Goal: Register for event/course

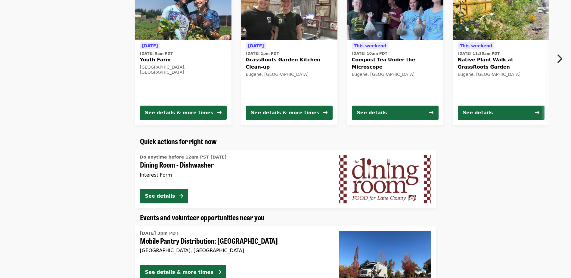
scroll to position [211, 0]
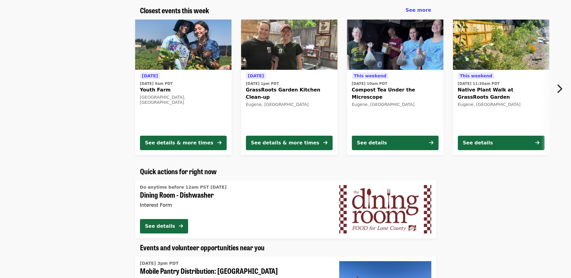
click at [561, 91] on icon "chevron-right icon" at bounding box center [559, 88] width 6 height 11
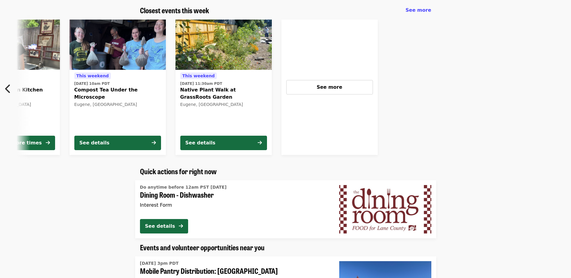
scroll to position [0, 282]
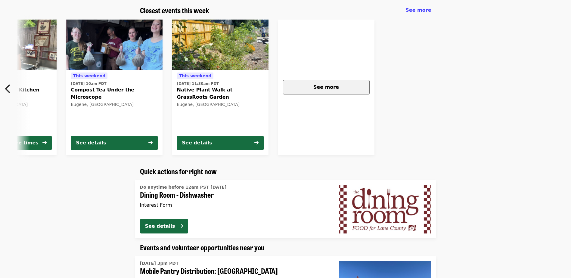
click at [359, 90] on div "See more" at bounding box center [326, 87] width 76 height 7
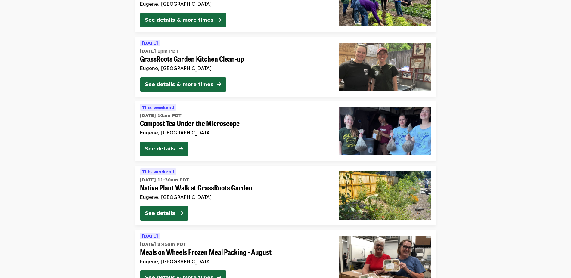
scroll to position [225, 0]
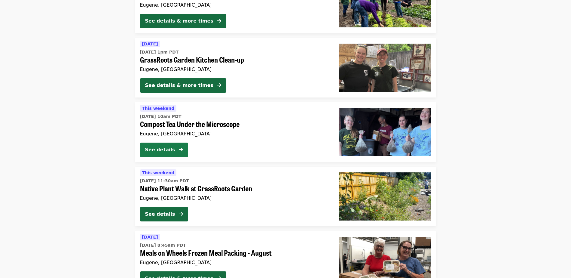
click at [163, 150] on div "See details" at bounding box center [160, 149] width 30 height 7
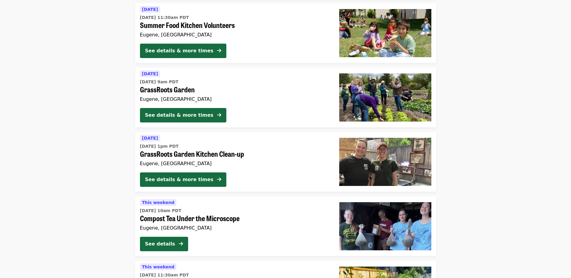
scroll to position [104, 0]
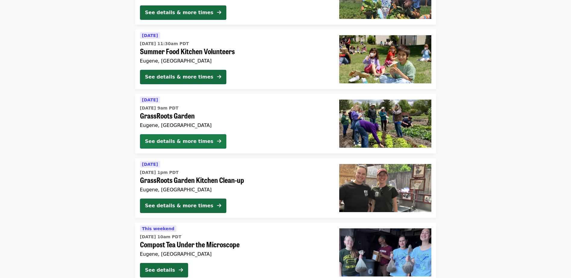
click at [176, 142] on div "See details & more times" at bounding box center [179, 141] width 68 height 7
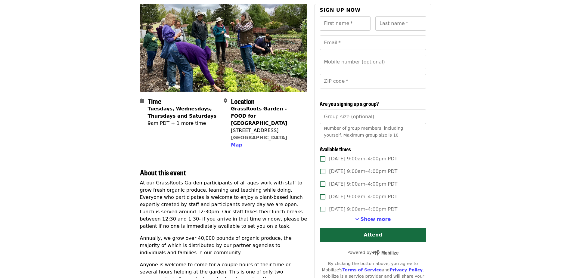
scroll to position [60, 0]
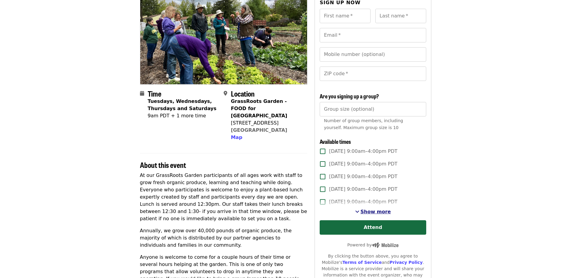
click at [376, 212] on span "Show more" at bounding box center [376, 212] width 30 height 6
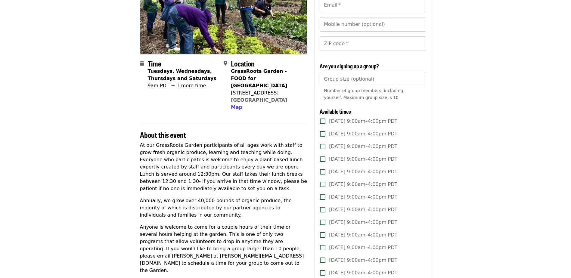
scroll to position [0, 0]
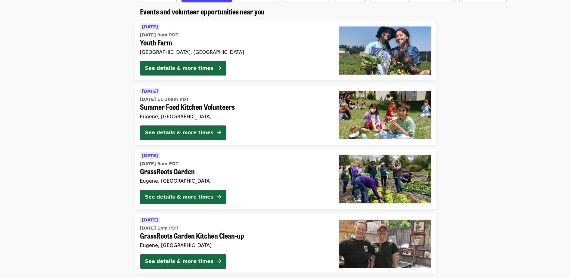
scroll to position [44, 0]
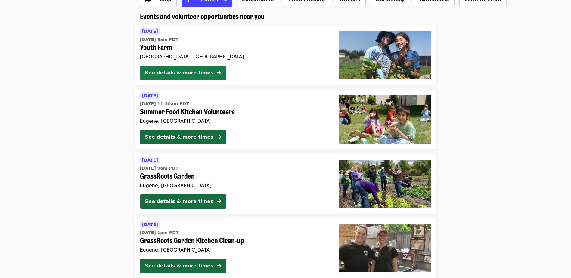
click at [151, 75] on div "See details & more times" at bounding box center [179, 72] width 68 height 7
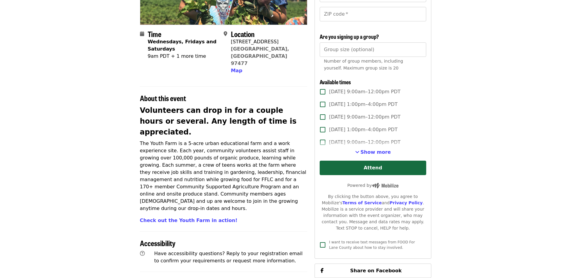
scroll to position [120, 0]
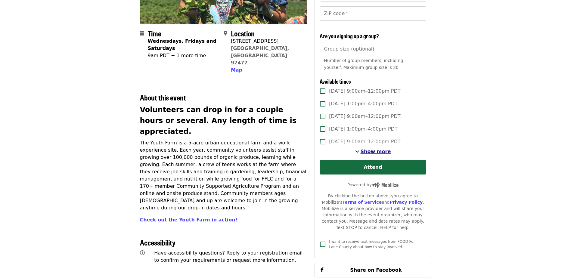
click at [372, 152] on span "Show more" at bounding box center [376, 152] width 30 height 6
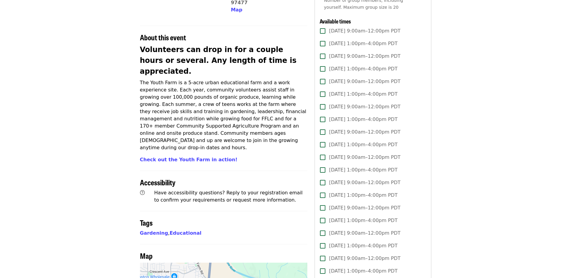
scroll to position [0, 0]
